Goal: Task Accomplishment & Management: Manage account settings

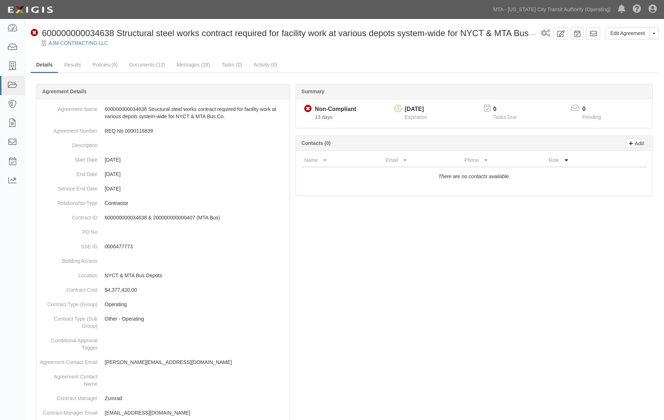
click at [190, 64] on link "Messages (28)" at bounding box center [193, 64] width 44 height 14
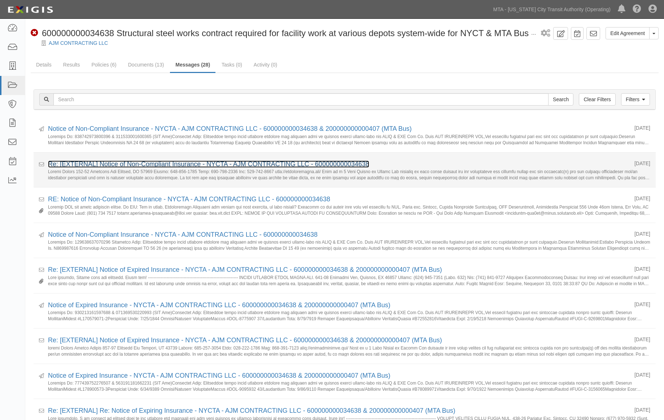
click at [92, 163] on link "Re: [EXTERNAL] Notice of Non-Compliant Insurance - NYCTA - AJM CONTRACTING LLC …" at bounding box center [208, 163] width 321 height 7
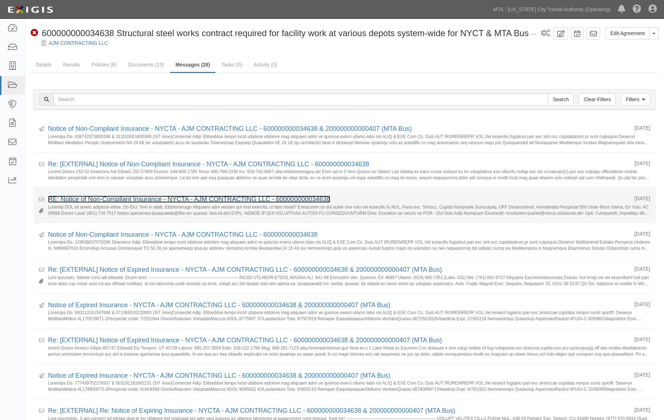
click at [84, 199] on link "RE: Notice of Non-Compliant Insurance - NYCTA - AJM CONTRACTING LLC - 600000000…" at bounding box center [189, 198] width 282 height 7
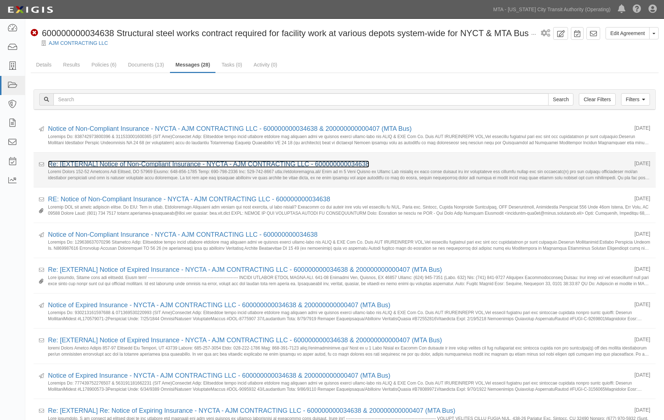
click at [127, 161] on link "Re: [EXTERNAL] Notice of Non-Compliant Insurance - NYCTA - AJM CONTRACTING LLC …" at bounding box center [208, 163] width 321 height 7
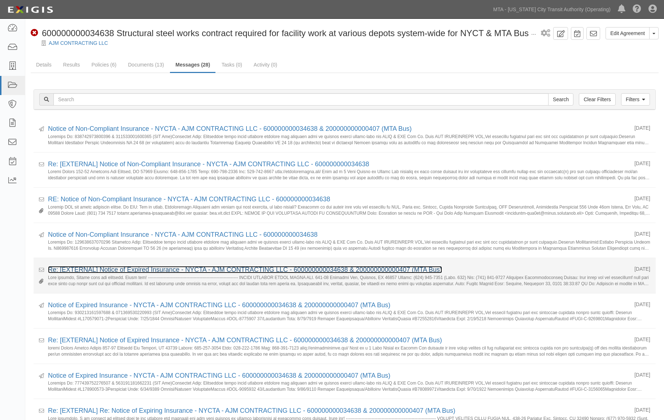
click at [98, 269] on link "Re: [EXTERNAL] Notice of Expired Insurance - NYCTA - AJM CONTRACTING LLC - 6000…" at bounding box center [245, 269] width 394 height 7
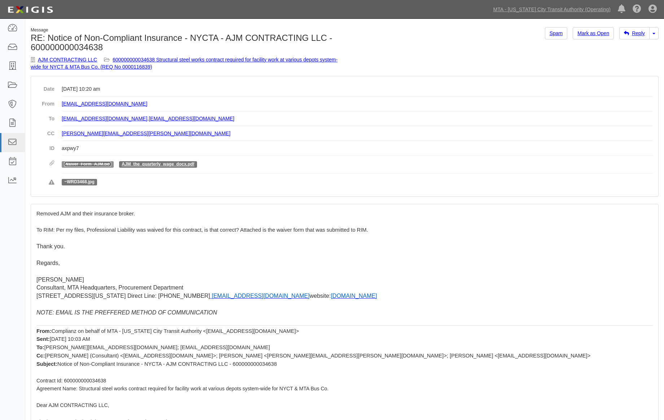
click at [105, 163] on link "Waiver_Form_AJM.pdf" at bounding box center [87, 163] width 47 height 5
click at [146, 162] on link "AJM_the_quarterly_wage_docx.pdf" at bounding box center [158, 163] width 73 height 5
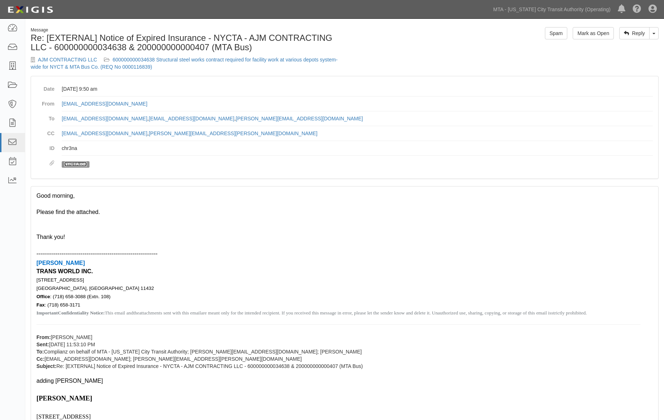
click at [85, 164] on link "NYCTA.pdf" at bounding box center [75, 163] width 22 height 5
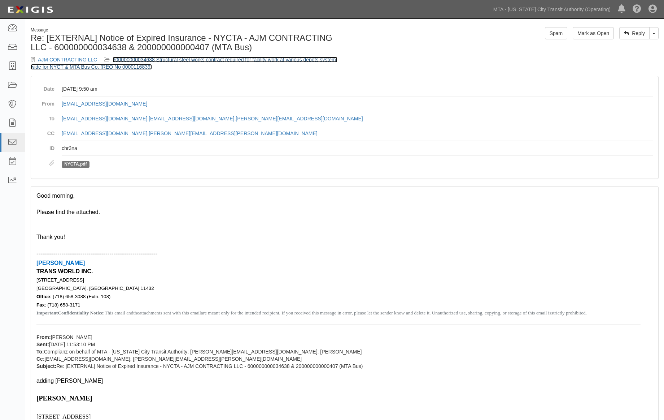
click at [238, 58] on link "600000000034638 Structural steel works contract required for facility work at v…" at bounding box center [184, 63] width 307 height 13
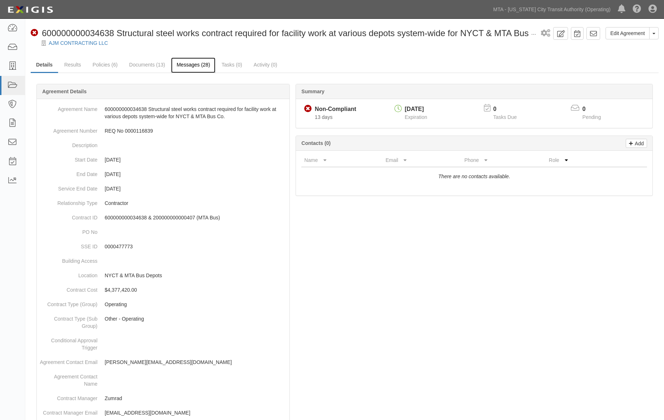
click at [190, 64] on link "Messages (28)" at bounding box center [193, 65] width 44 height 16
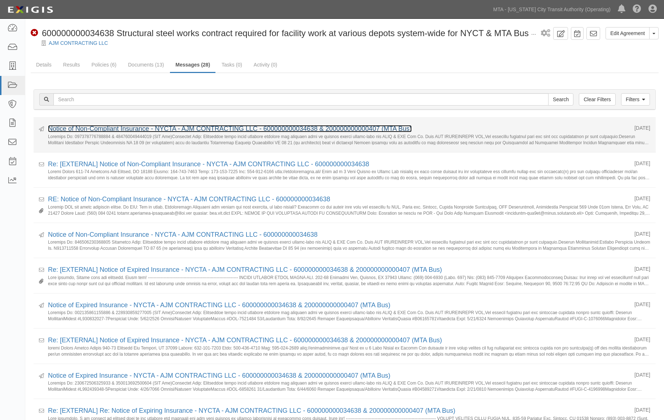
click at [149, 126] on link "Notice of Non-Compliant Insurance - NYCTA - AJM CONTRACTING LLC - 6000000000346…" at bounding box center [230, 128] width 364 height 7
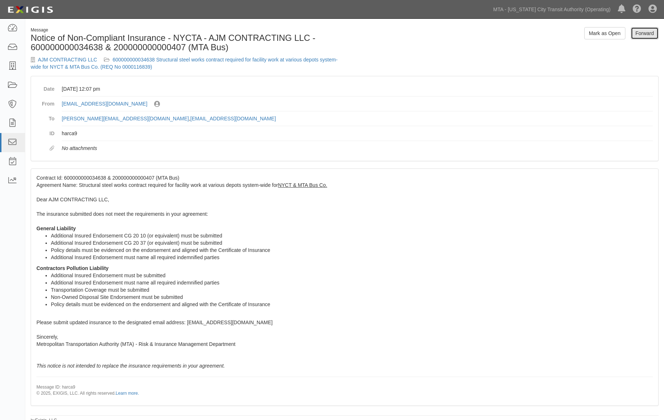
click at [640, 34] on link "Forward" at bounding box center [645, 33] width 28 height 12
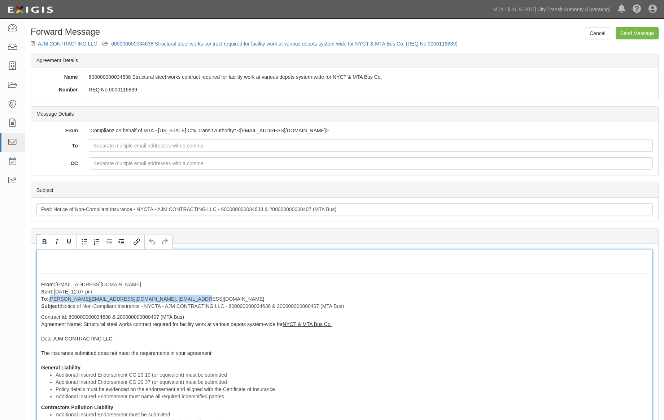
drag, startPoint x: 186, startPoint y: 298, endPoint x: 51, endPoint y: 300, distance: 135.8
click at [51, 300] on p "From: [EMAIL_ADDRESS][DOMAIN_NAME] Sent: [DATE] 12:07 pm To: [PERSON_NAME][EMAI…" at bounding box center [344, 295] width 607 height 29
copy p "[PERSON_NAME][EMAIL_ADDRESS][DOMAIN_NAME], [EMAIL_ADDRESS][DOMAIN_NAME]"
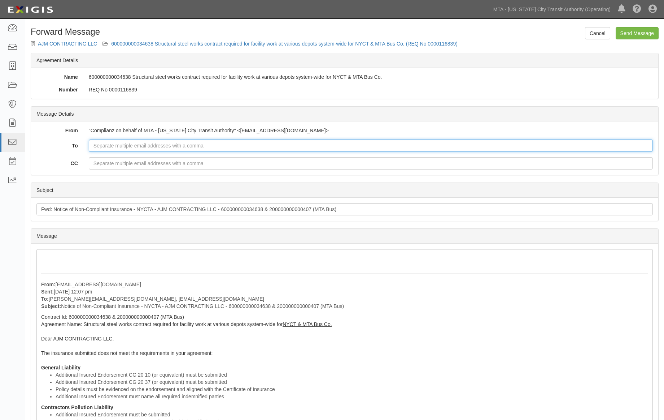
click at [134, 145] on input "To" at bounding box center [371, 145] width 564 height 12
paste input "emad@ajmcontractingllc.com, ssultan@transworldinc.com"
type input "emad@ajmcontractingllc.com, ssultan@transworldinc.com"
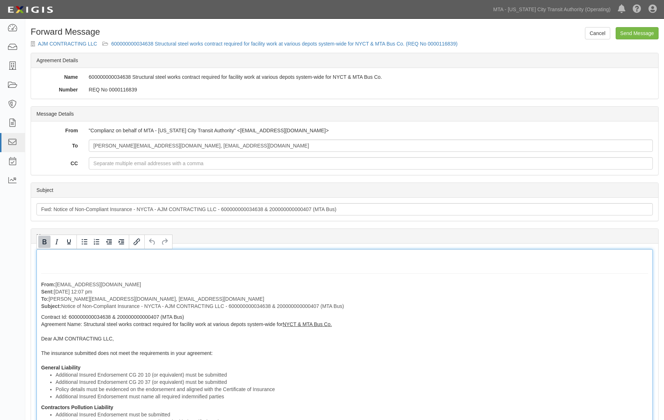
click at [240, 367] on div "From: agreement-nae7fm@mtato.complianz.com Sent: September 23, 2025 at 12:07 pm…" at bounding box center [344, 396] width 617 height 295
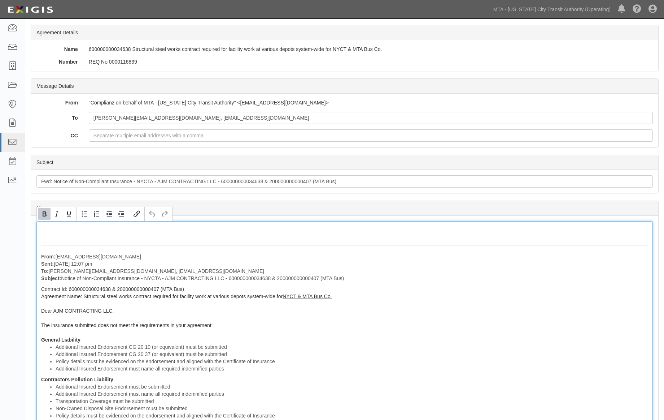
scroll to position [40, 0]
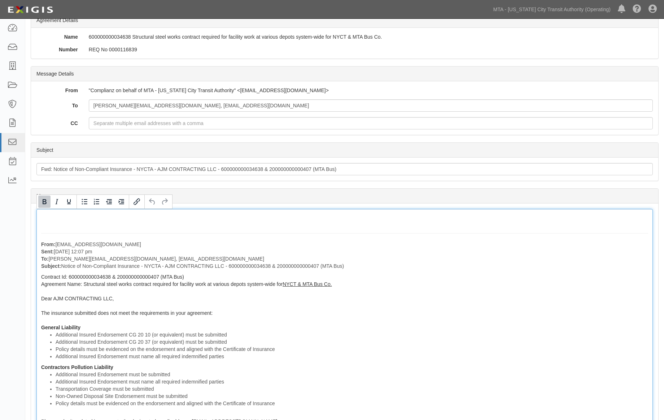
click at [138, 363] on div "From: agreement-nae7fm@mtato.complianz.com Sent: September 23, 2025 at 12:07 pm…" at bounding box center [344, 356] width 617 height 295
click at [91, 328] on div "From: agreement-nae7fm@mtato.complianz.com Sent: September 23, 2025 at 12:07 pm…" at bounding box center [344, 356] width 617 height 295
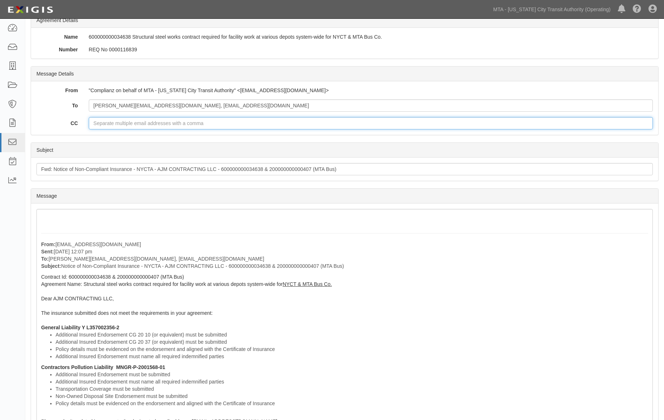
click at [105, 122] on input "CC" at bounding box center [371, 123] width 564 height 12
paste input "amainali@transworldinc.com"
type input "amainali@transworldinc.com"
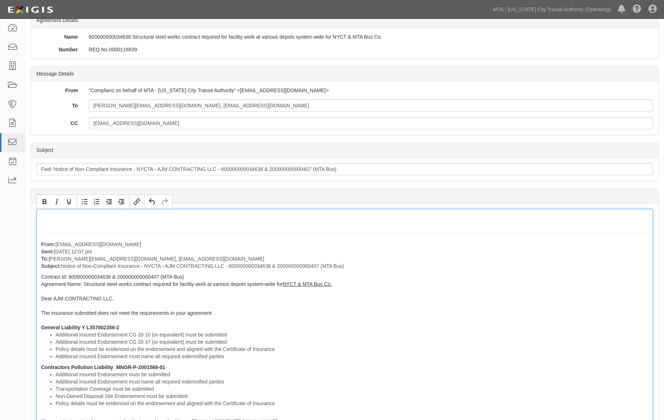
drag, startPoint x: 355, startPoint y: 268, endPoint x: 7, endPoint y: 232, distance: 349.7
click at [7, 232] on body "Toggle navigation Dashboard Inbox Parties Agreements Coverages Documents Messag…" at bounding box center [332, 279] width 664 height 639
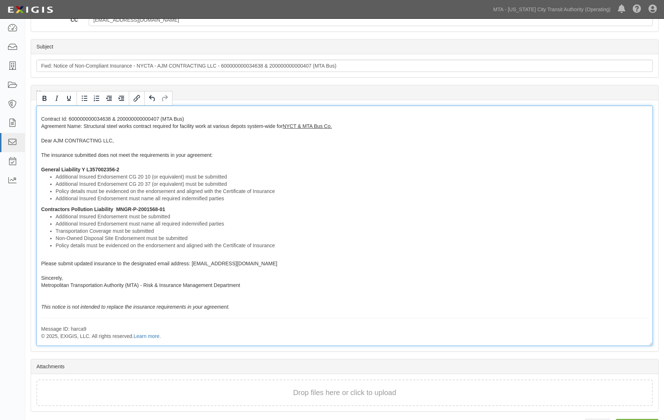
scroll to position [165, 0]
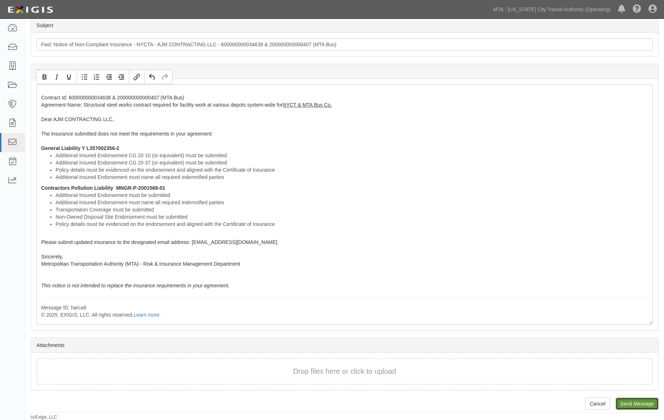
click at [650, 405] on input "Send Message" at bounding box center [637, 403] width 43 height 12
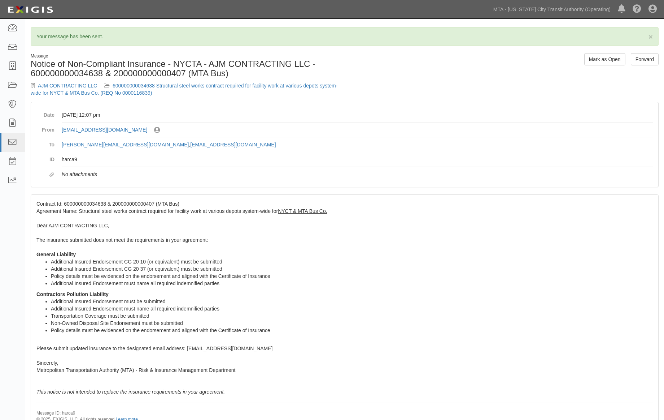
click at [256, 80] on div "Message Notice of Non-Compliant Insurance - NYCTA - AJM CONTRACTING LLC - 60000…" at bounding box center [185, 77] width 320 height 49
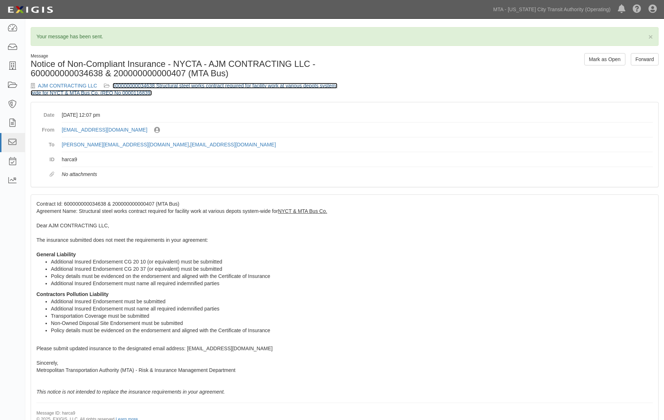
click at [254, 83] on link "600000000034638 Structural steel works contract required for facility work at v…" at bounding box center [184, 89] width 307 height 13
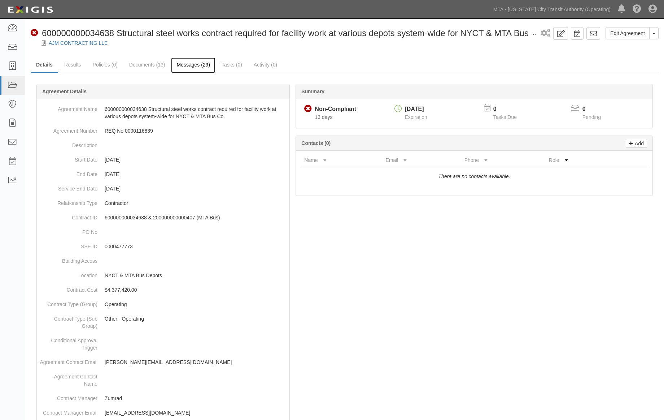
click at [199, 64] on link "Messages (29)" at bounding box center [193, 65] width 44 height 16
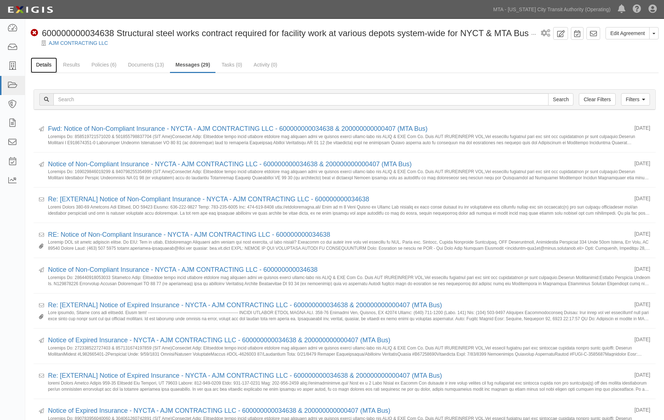
click at [45, 64] on link "Details" at bounding box center [44, 65] width 26 height 16
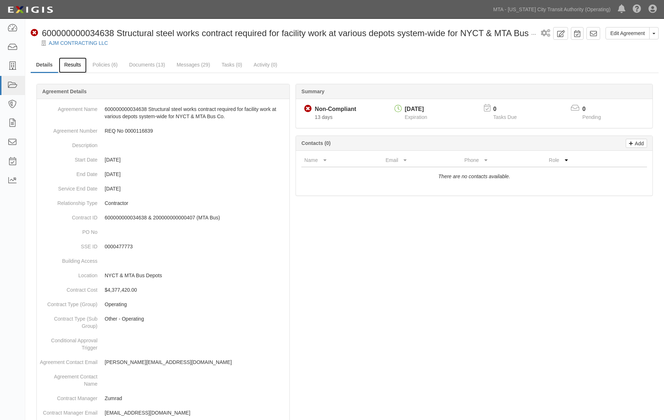
click at [75, 57] on link "Results" at bounding box center [73, 65] width 28 height 16
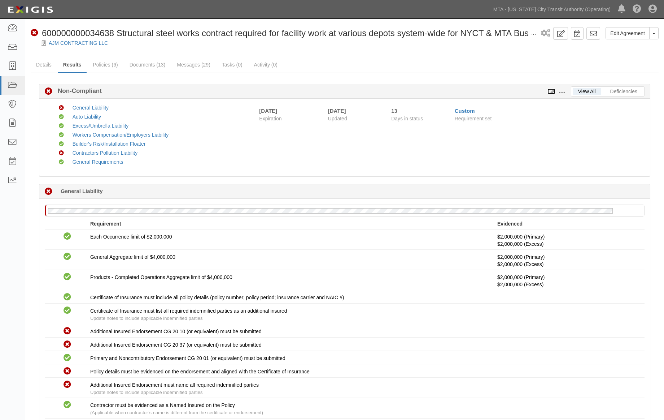
click at [551, 92] on icon at bounding box center [552, 91] width 8 height 5
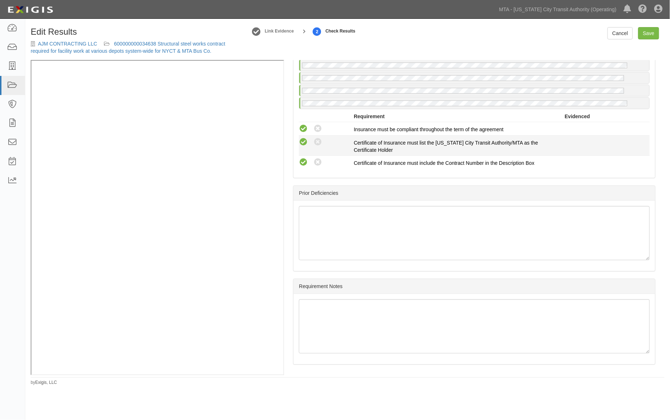
scroll to position [1429, 0]
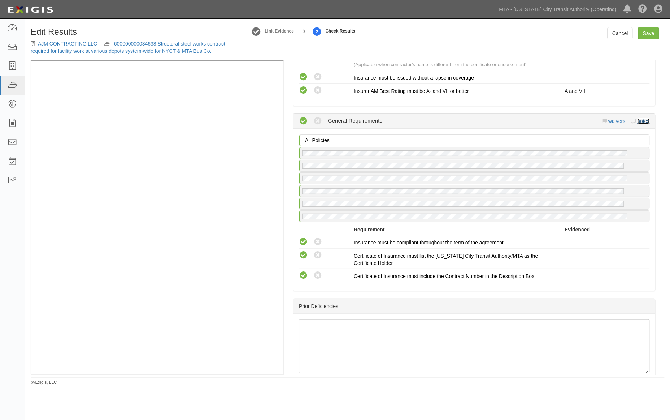
click at [638, 124] on link "notes" at bounding box center [644, 121] width 12 height 6
radio input "true"
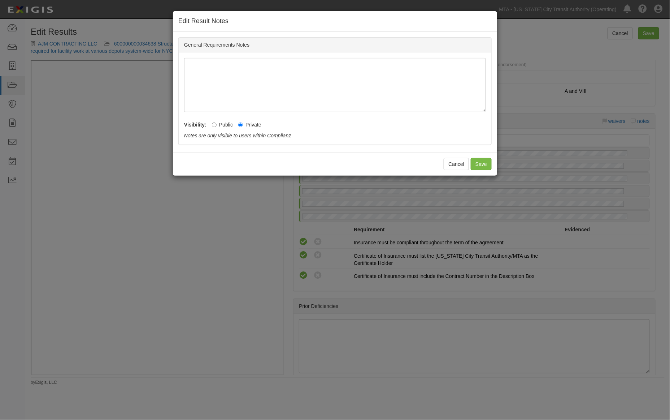
click at [225, 125] on label "Public" at bounding box center [222, 124] width 21 height 7
click at [217, 125] on input "Public" at bounding box center [214, 124] width 5 height 5
radio input "true"
click at [484, 165] on button "Save" at bounding box center [481, 164] width 21 height 12
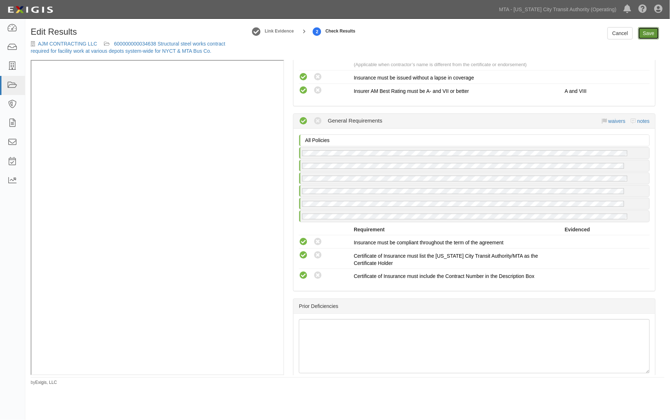
click at [644, 33] on link "Save" at bounding box center [648, 33] width 21 height 12
radio input "true"
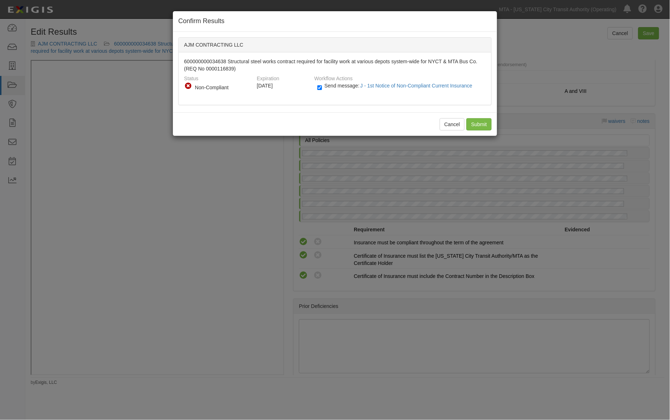
click at [322, 85] on label "Send message: J - 1st Notice of Non-Compliant Current Insurance" at bounding box center [396, 89] width 158 height 9
click at [322, 85] on input "Send message: J - 1st Notice of Non-Compliant Current Insurance" at bounding box center [319, 87] width 5 height 8
checkbox input "false"
click at [477, 125] on input "Submit" at bounding box center [479, 124] width 25 height 12
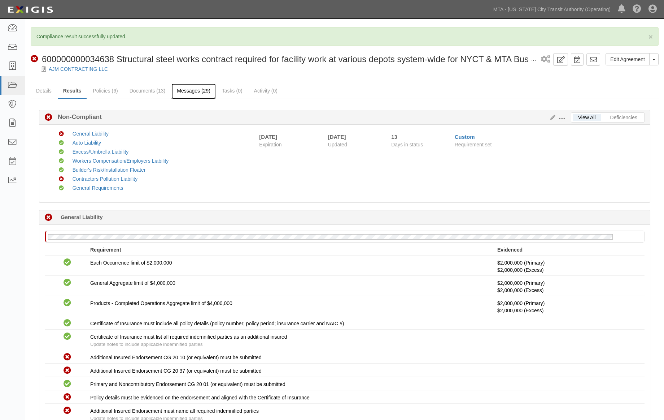
click at [187, 91] on link "Messages (29)" at bounding box center [194, 91] width 44 height 16
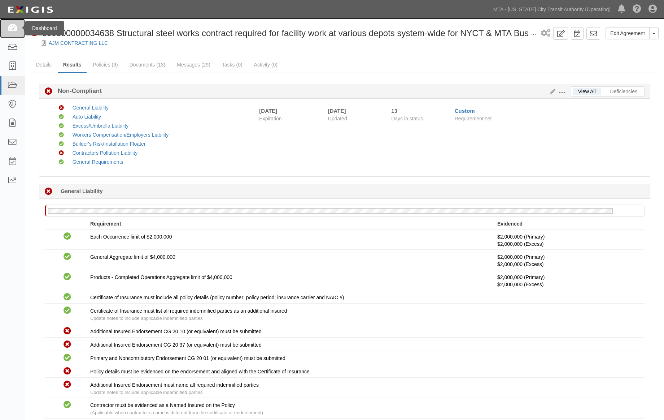
click at [11, 29] on icon at bounding box center [12, 28] width 10 height 8
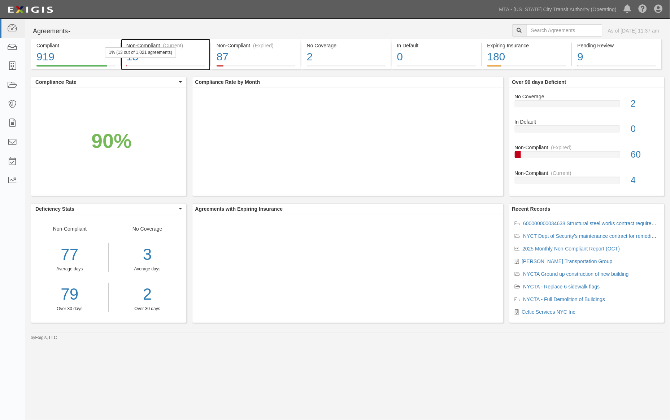
click at [200, 60] on div "13" at bounding box center [165, 57] width 79 height 16
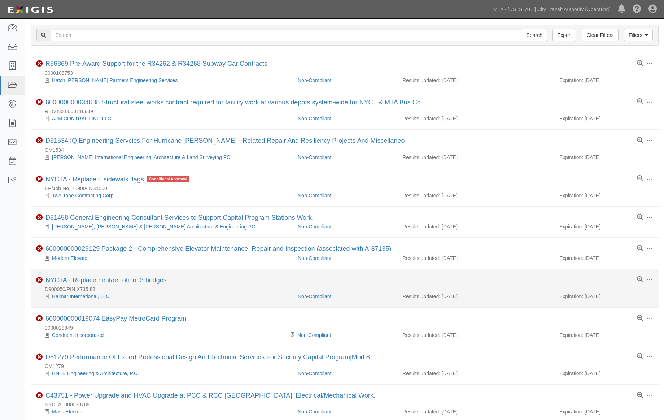
scroll to position [40, 0]
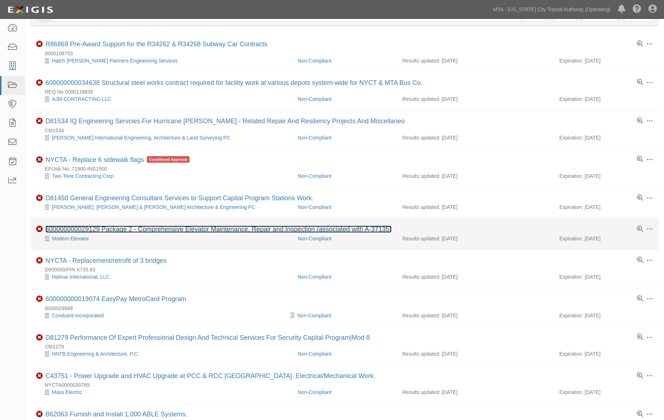
click at [194, 230] on link "600000000029129 Package 2 - Comprehensive Elevator Maintenance, Repair and Insp…" at bounding box center [219, 228] width 346 height 7
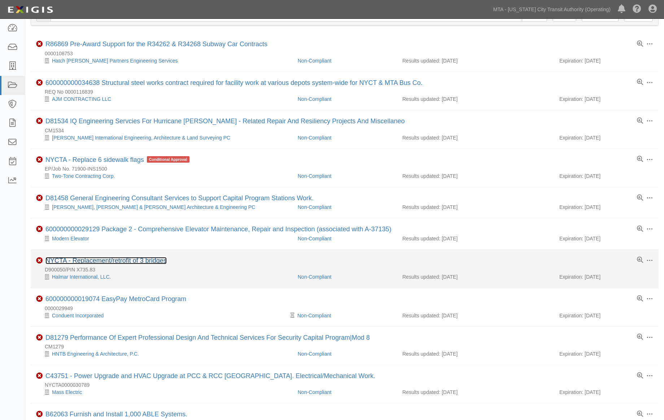
click at [143, 260] on link "NYCTA - Replacement/retrofit of 3 bridges" at bounding box center [106, 260] width 121 height 7
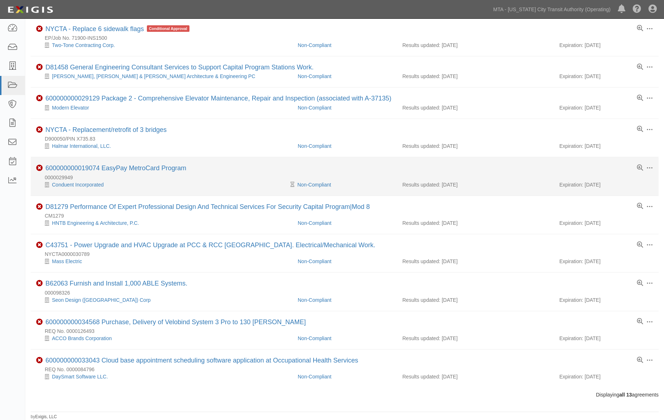
scroll to position [175, 0]
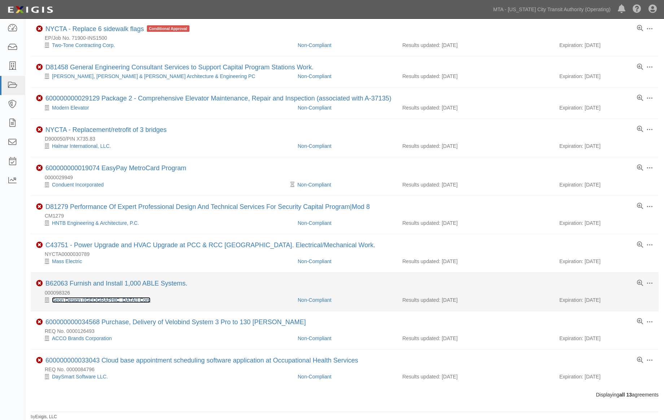
click at [87, 300] on link "Seon Design (USA) Corp" at bounding box center [101, 300] width 99 height 6
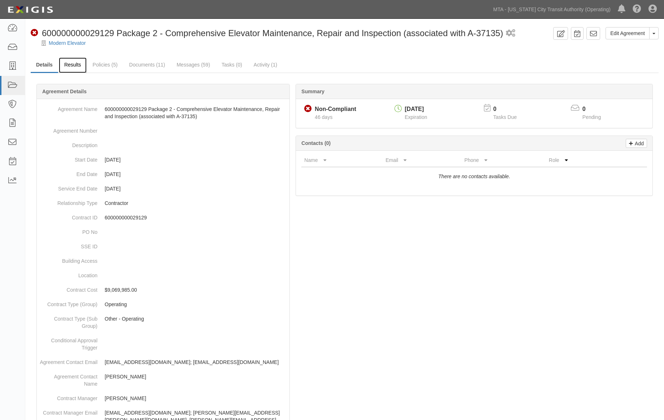
click at [78, 65] on link "Results" at bounding box center [73, 65] width 28 height 16
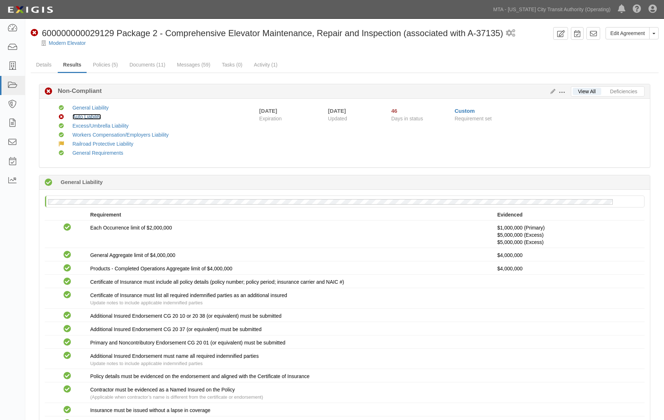
click at [90, 116] on link "Auto Liability" at bounding box center [87, 117] width 29 height 6
click at [182, 66] on link "Messages (59)" at bounding box center [194, 65] width 44 height 16
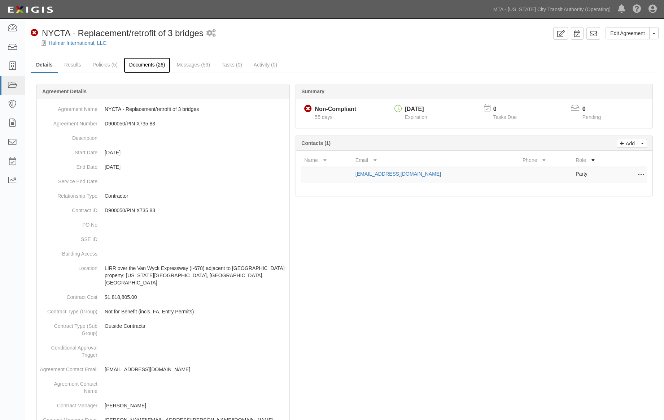
click at [160, 62] on link "Documents (26)" at bounding box center [147, 65] width 47 height 16
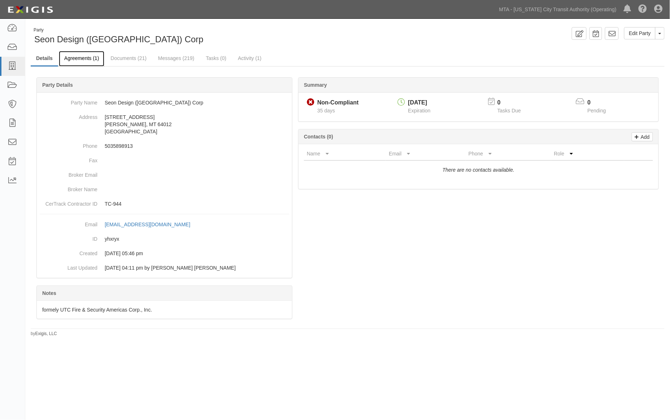
click at [81, 60] on link "Agreements (1)" at bounding box center [82, 59] width 46 height 16
click at [13, 22] on link at bounding box center [12, 28] width 25 height 19
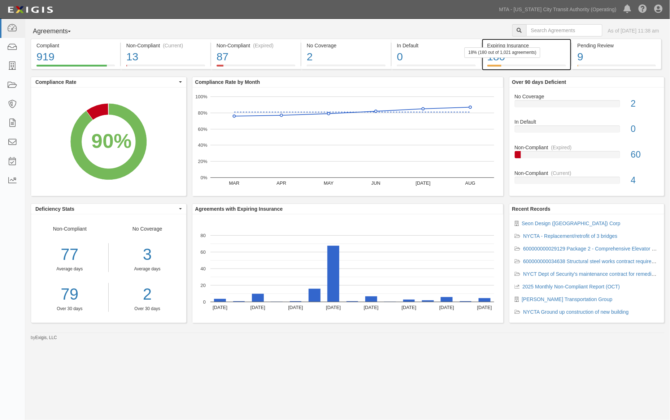
click at [555, 58] on div "180" at bounding box center [527, 57] width 79 height 16
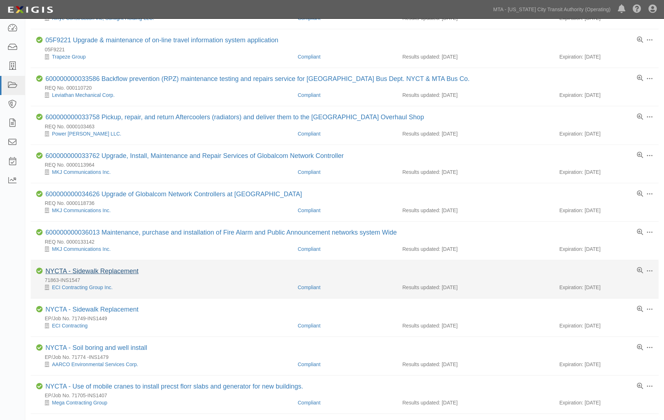
scroll to position [241, 0]
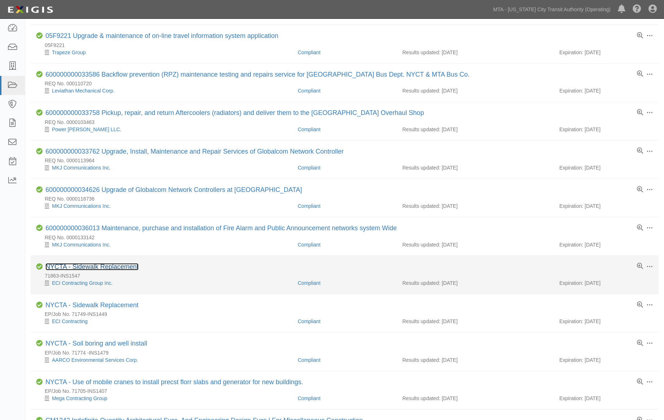
click at [103, 268] on link "NYCTA - Sidewalk Replacement" at bounding box center [92, 266] width 93 height 7
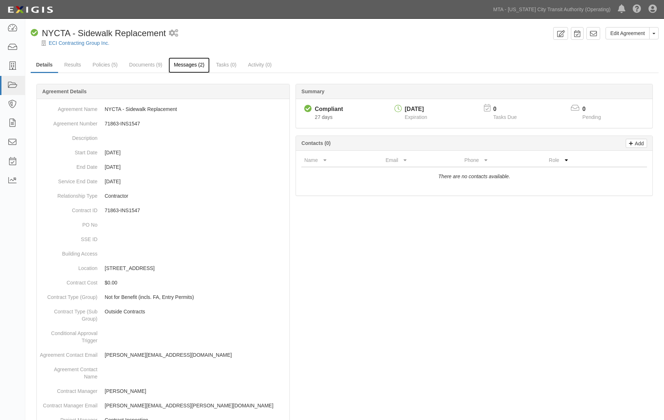
click at [179, 63] on link "Messages (2)" at bounding box center [190, 65] width 42 height 16
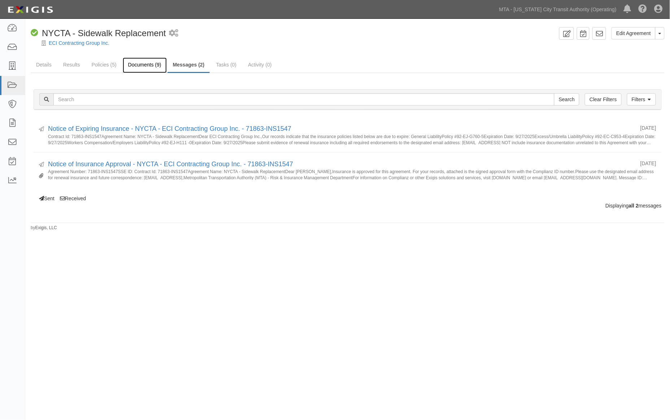
click at [140, 63] on link "Documents (9)" at bounding box center [145, 65] width 44 height 16
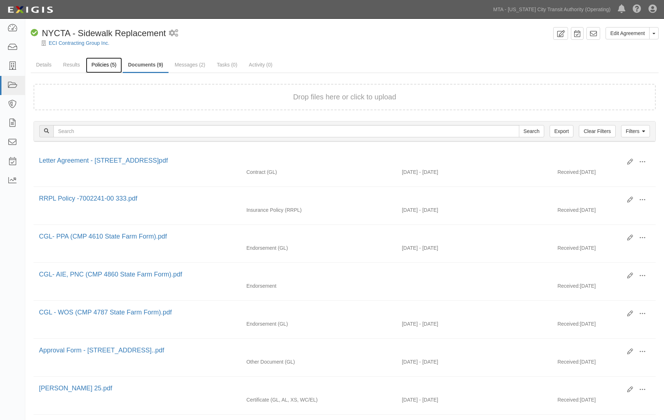
click at [91, 63] on link "Policies (5)" at bounding box center [104, 65] width 36 height 16
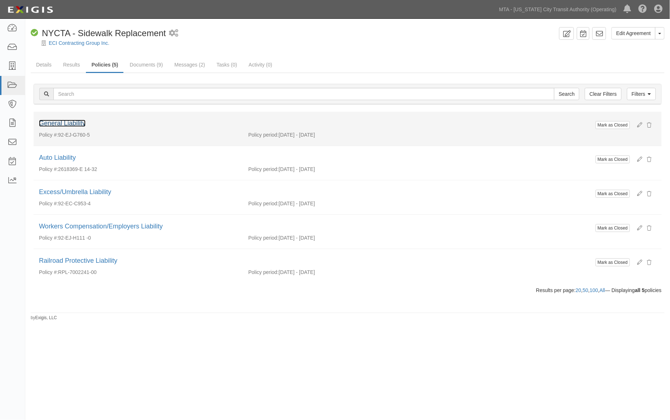
click at [73, 122] on link "General Liability" at bounding box center [62, 123] width 47 height 7
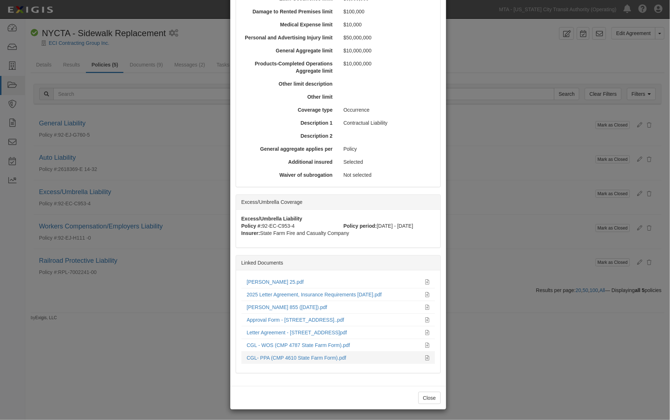
scroll to position [241, 0]
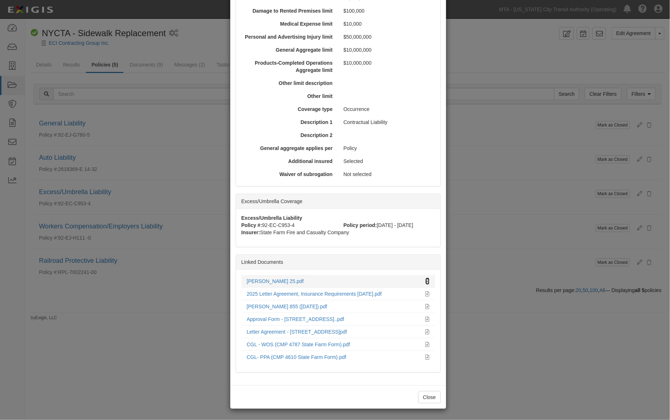
click at [426, 279] on icon at bounding box center [428, 281] width 4 height 5
click at [481, 213] on div "× View Policy Mark as Closed Edit Policy Toggle Dropdown Delete Policy Policy S…" at bounding box center [335, 210] width 670 height 420
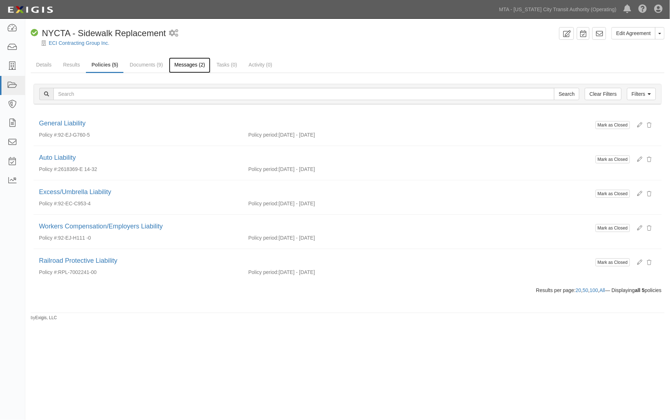
click at [188, 65] on link "Messages (2)" at bounding box center [190, 65] width 42 height 16
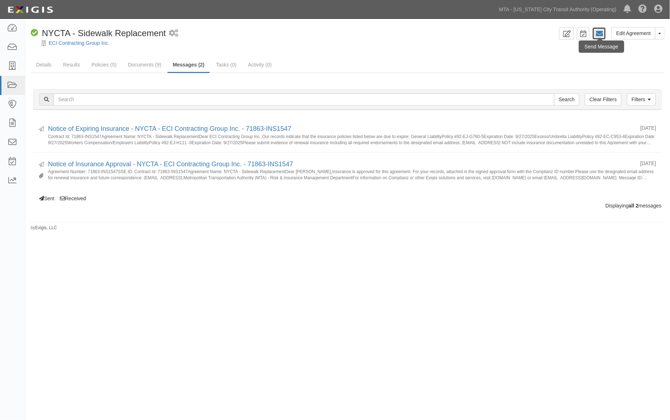
click at [601, 32] on icon at bounding box center [599, 33] width 7 height 7
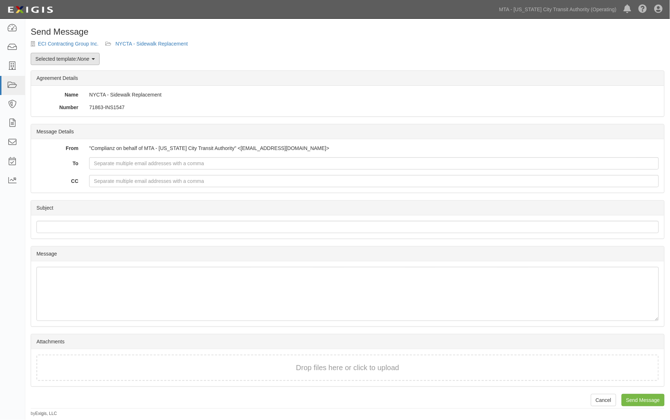
click at [47, 53] on link "Selected template: None" at bounding box center [65, 59] width 69 height 12
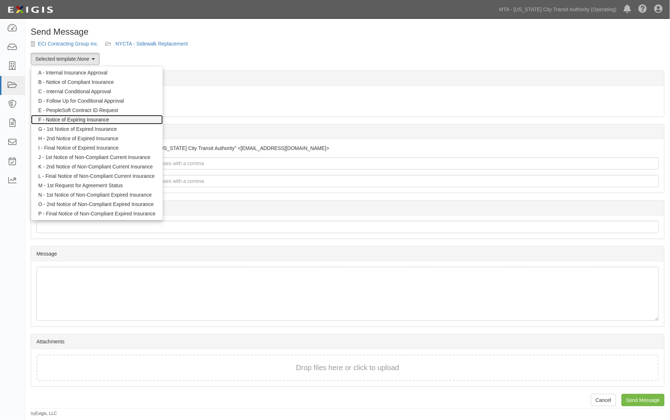
click at [73, 118] on link "F - Notice of Expiring Insurance" at bounding box center [97, 119] width 132 height 9
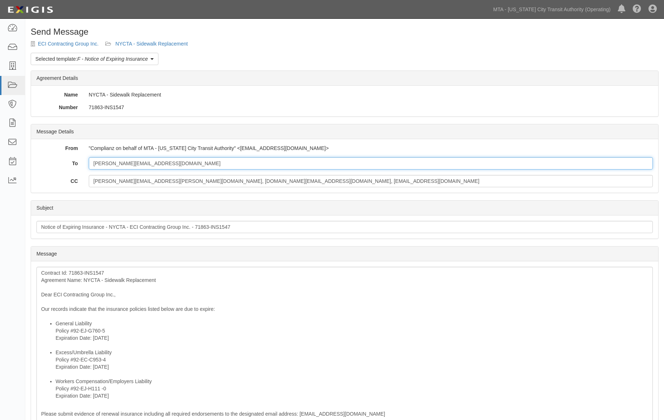
click at [157, 161] on input "ellen@etnacontracting.com" at bounding box center [371, 163] width 564 height 12
paste input "chris@sfqueensinsurance.com"
type input "ellen@etnacontracting.com; chris@sfqueensinsurance.com"
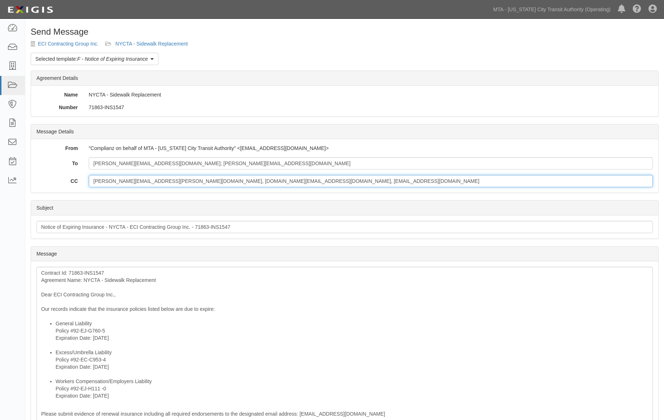
drag, startPoint x: 309, startPoint y: 182, endPoint x: 53, endPoint y: 170, distance: 256.0
click at [53, 170] on div "To ellen@etnacontracting.com; chris@sfqueensinsurance.com CC stephanie.seechara…" at bounding box center [344, 172] width 617 height 30
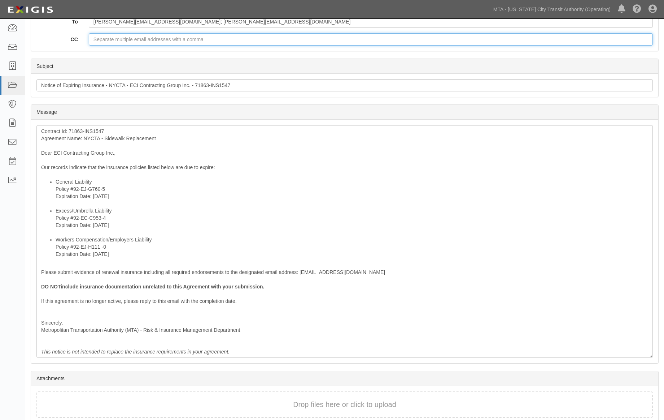
scroll to position [160, 0]
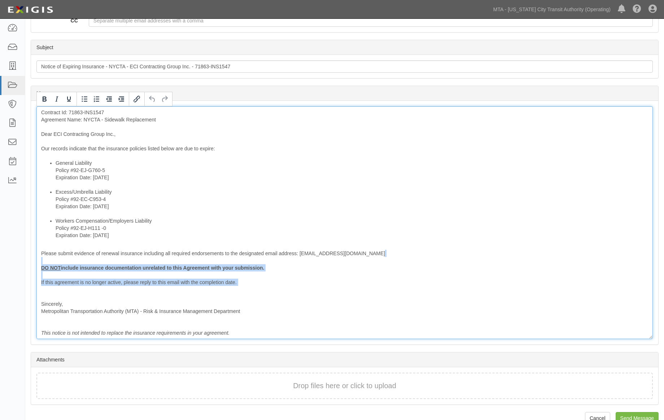
drag, startPoint x: 248, startPoint y: 288, endPoint x: 22, endPoint y: 261, distance: 227.6
click at [22, 261] on body "Toggle navigation Dashboard Inbox Parties Agreements Coverages Documents Messag…" at bounding box center [332, 137] width 664 height 595
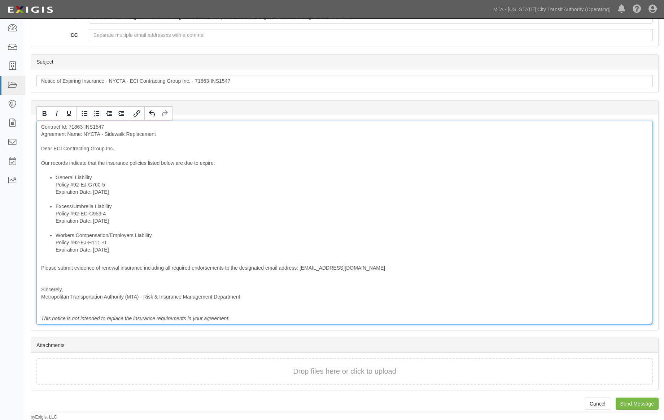
scroll to position [139, 0]
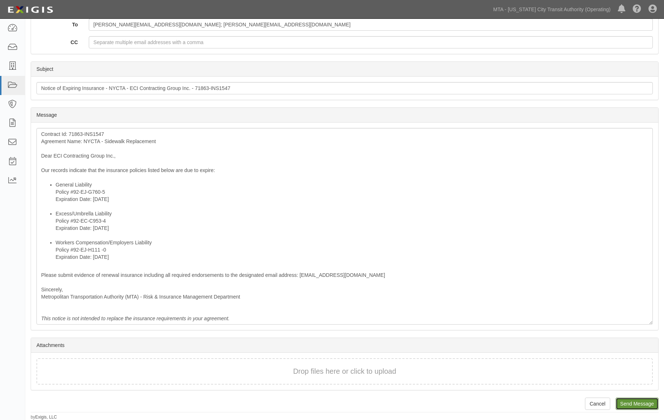
click at [636, 403] on input "Send Message" at bounding box center [637, 403] width 43 height 12
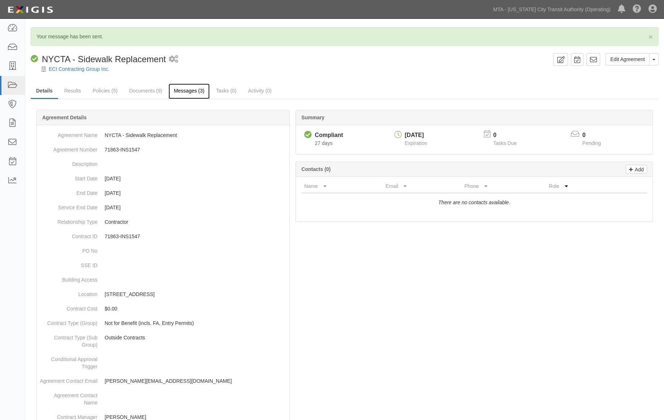
click at [176, 91] on link "Messages (3)" at bounding box center [190, 91] width 42 height 16
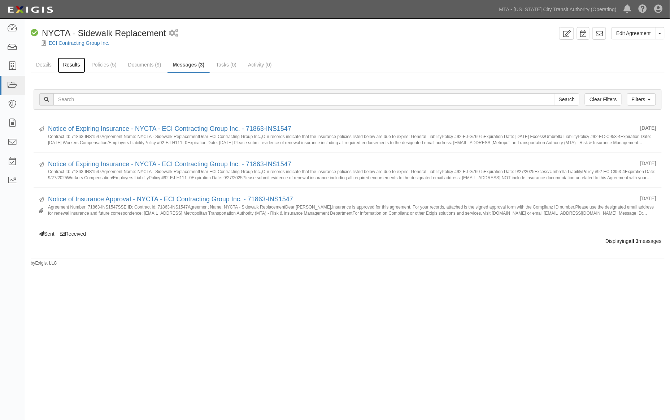
click at [67, 63] on link "Results" at bounding box center [72, 65] width 28 height 16
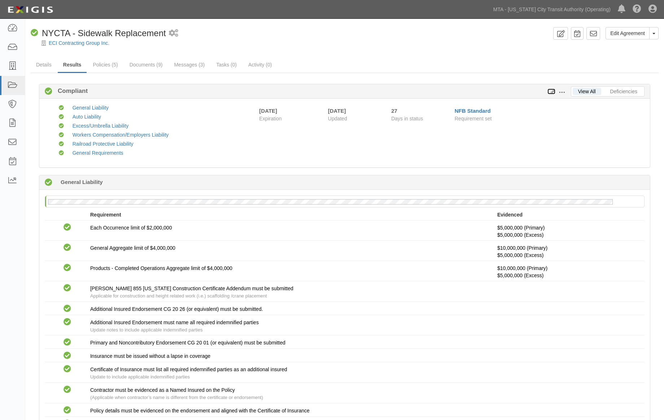
click at [553, 92] on icon at bounding box center [552, 91] width 8 height 5
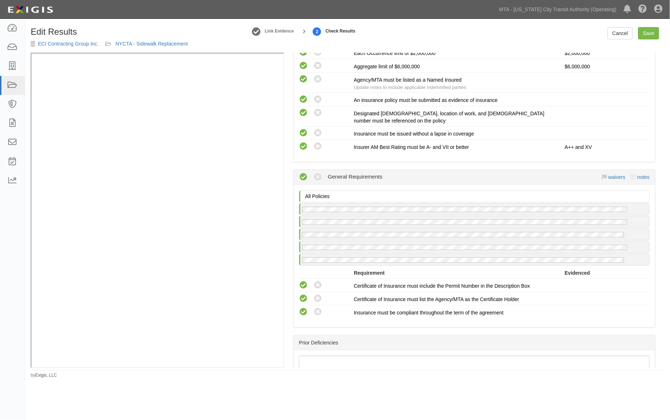
scroll to position [1055, 0]
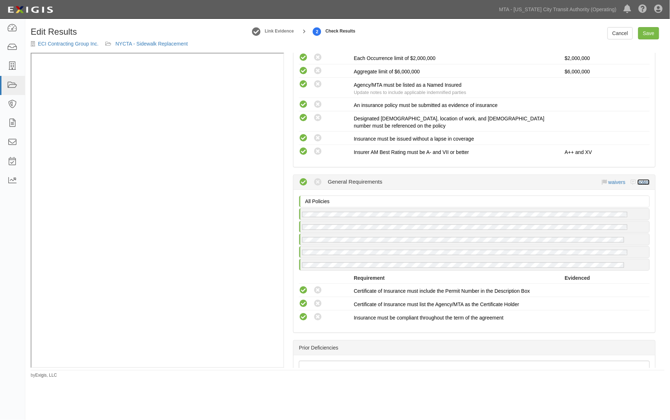
click at [638, 179] on link "notes" at bounding box center [644, 182] width 12 height 6
radio input "true"
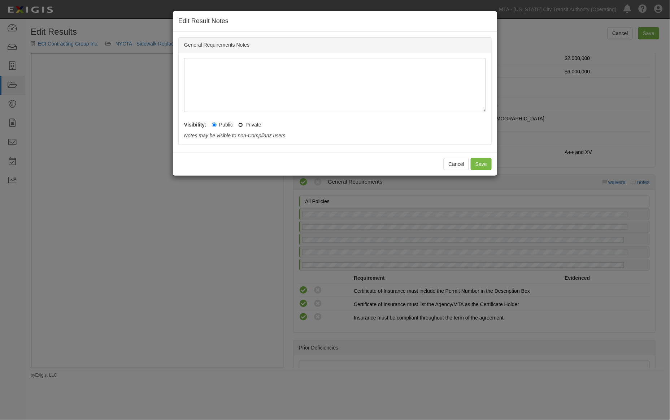
click at [241, 124] on input "Private" at bounding box center [240, 124] width 5 height 5
radio input "true"
click at [480, 165] on button "Save" at bounding box center [481, 164] width 21 height 12
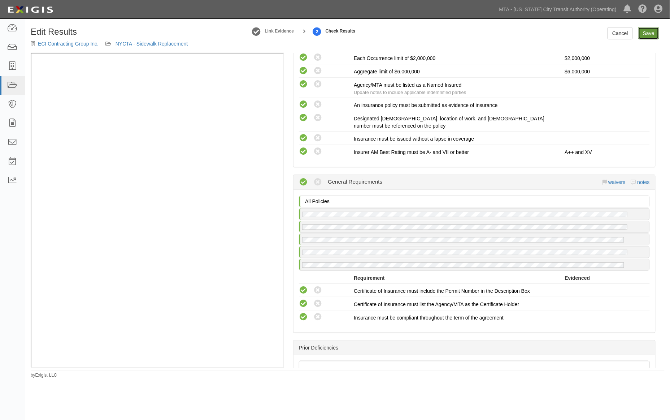
click at [646, 35] on link "Save" at bounding box center [648, 33] width 21 height 12
radio input "true"
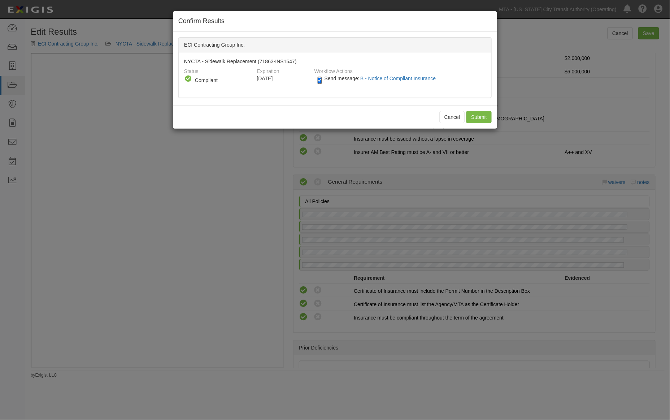
click at [318, 81] on input "Send message: B - Notice of Compliant Insurance" at bounding box center [319, 80] width 5 height 8
checkbox input "false"
click at [477, 116] on input "Submit" at bounding box center [479, 117] width 25 height 12
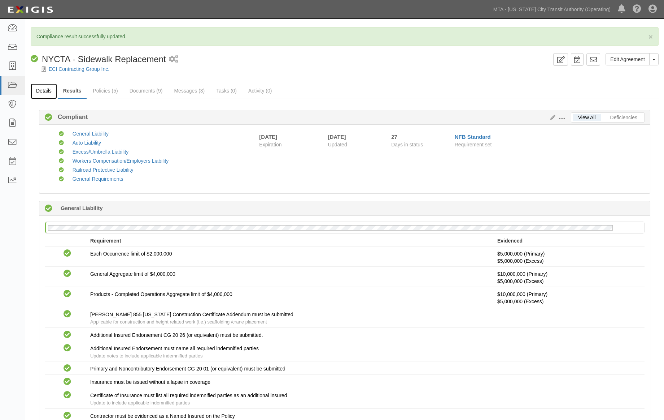
click at [48, 88] on link "Details" at bounding box center [44, 91] width 26 height 16
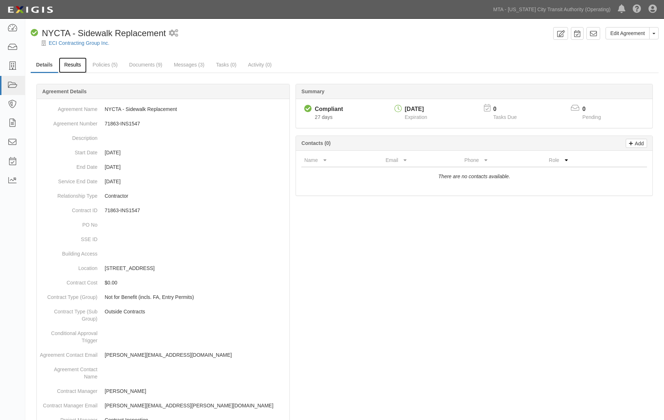
click at [74, 64] on link "Results" at bounding box center [73, 65] width 28 height 16
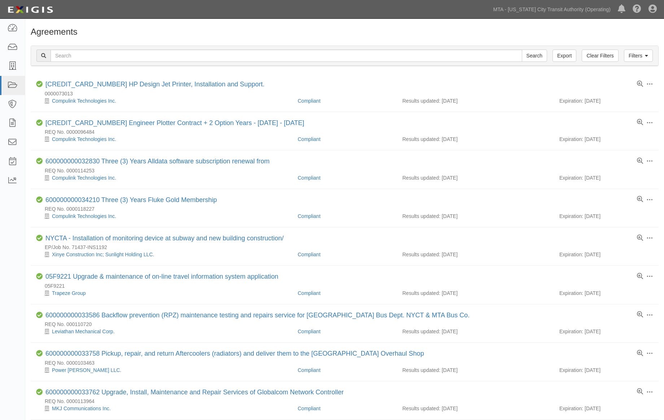
scroll to position [241, 0]
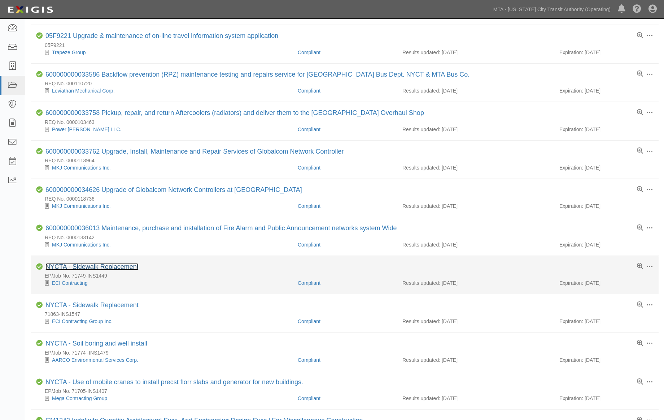
click at [124, 269] on link "NYCTA - Sidewalk Replacement" at bounding box center [92, 266] width 93 height 7
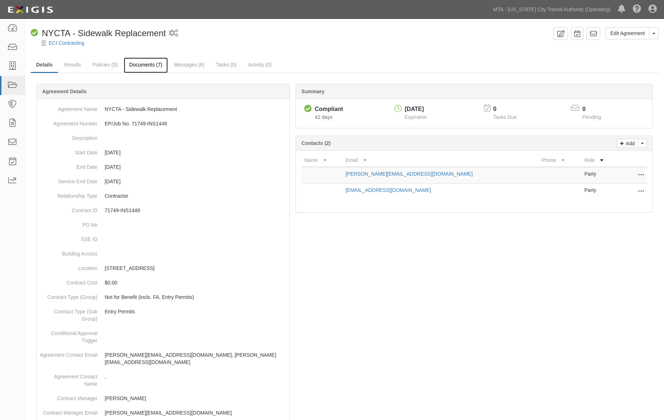
click at [157, 64] on link "Documents (7)" at bounding box center [146, 65] width 44 height 16
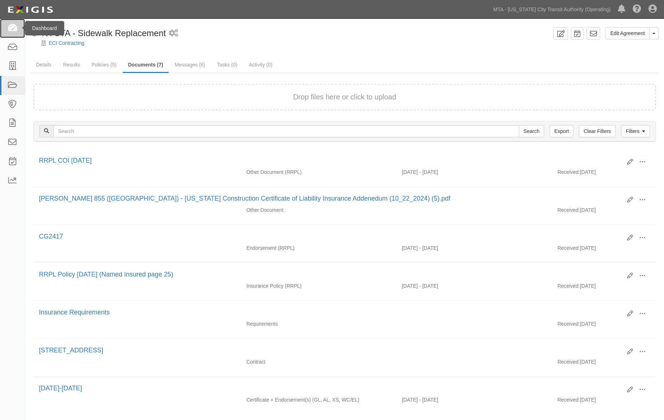
click at [7, 28] on icon at bounding box center [12, 28] width 10 height 8
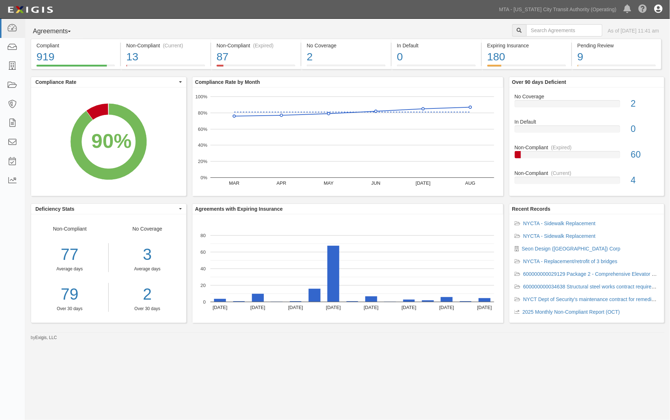
click at [660, 7] on icon at bounding box center [659, 9] width 8 height 9
click at [637, 43] on link "Sign Out" at bounding box center [637, 42] width 57 height 14
